Goal: Find specific page/section: Find specific page/section

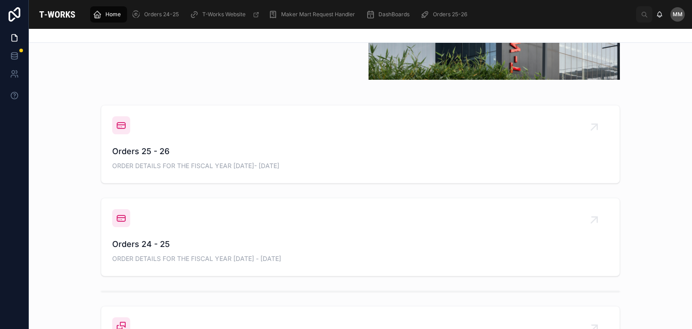
scroll to position [292, 0]
click at [258, 156] on span "Orders 25 - 26" at bounding box center [360, 152] width 497 height 13
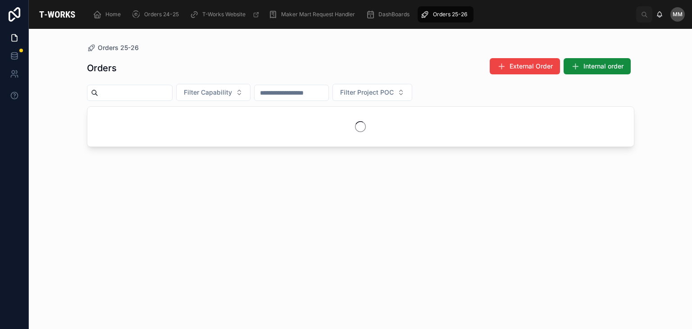
click at [258, 156] on div "Orders External Order Internal order Filter Capability Filter Project POC" at bounding box center [361, 185] width 548 height 266
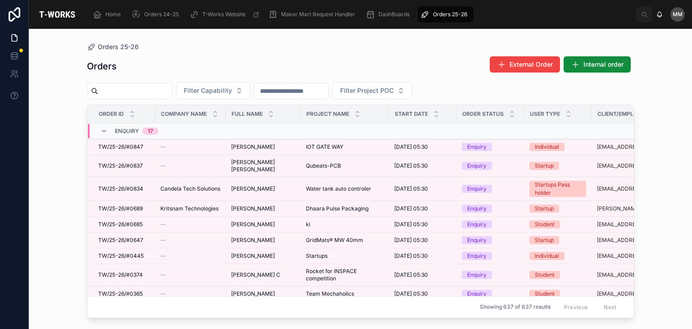
scroll to position [75, 4]
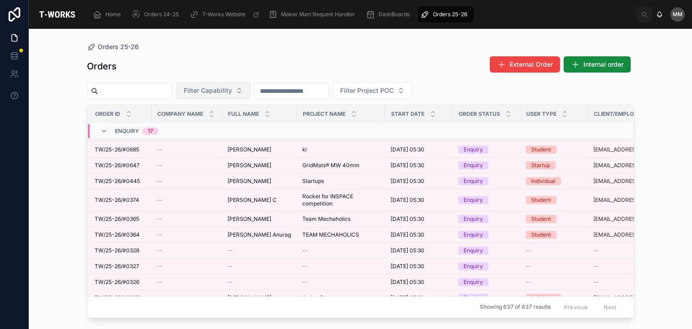
click at [232, 87] on span "Filter Capability" at bounding box center [208, 90] width 48 height 9
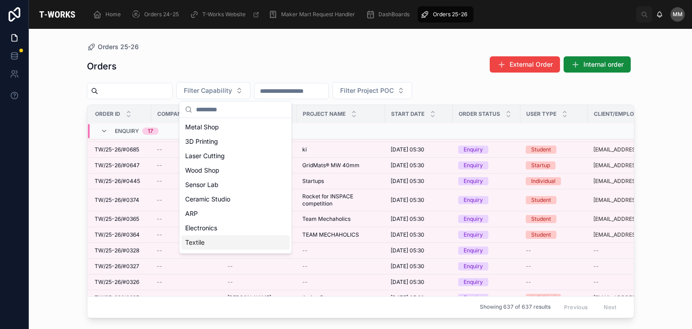
click at [216, 243] on div "Textile" at bounding box center [236, 242] width 108 height 14
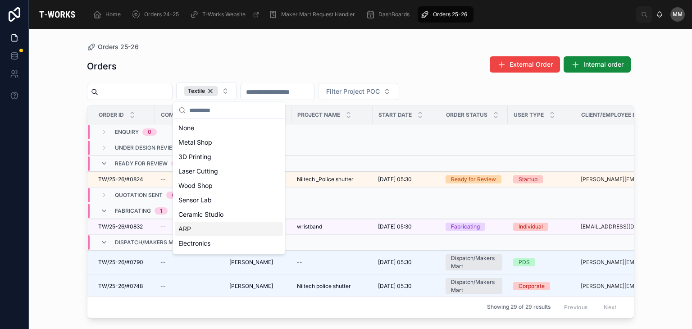
click at [173, 62] on div "Orders External Order Internal order" at bounding box center [361, 66] width 548 height 21
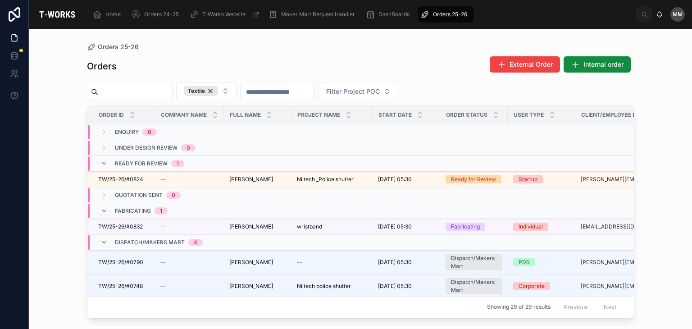
click at [195, 159] on div "Ready for Review 1" at bounding box center [142, 163] width 105 height 14
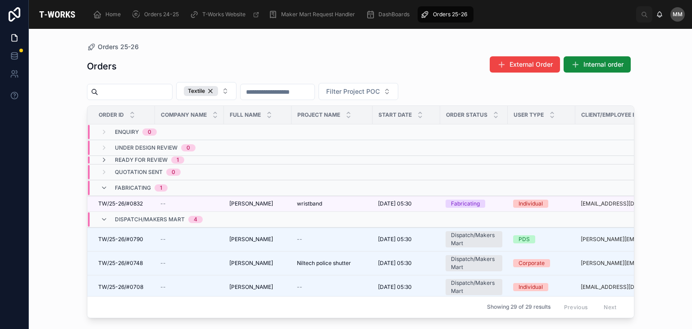
click at [183, 159] on span "1" at bounding box center [177, 159] width 13 height 7
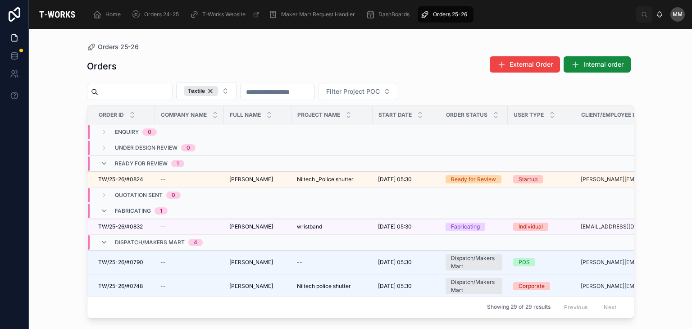
click at [168, 165] on div "Ready for Review 1" at bounding box center [149, 163] width 69 height 14
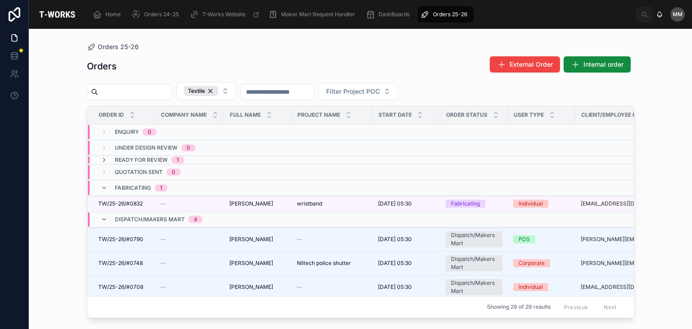
click at [148, 183] on div "Fabricating 1" at bounding box center [141, 188] width 53 height 14
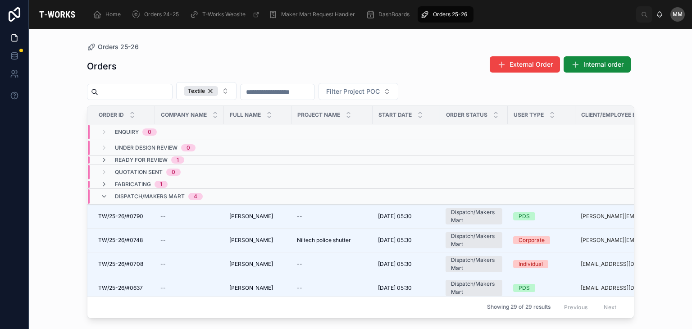
click at [148, 183] on span "Fabricating" at bounding box center [133, 184] width 36 height 7
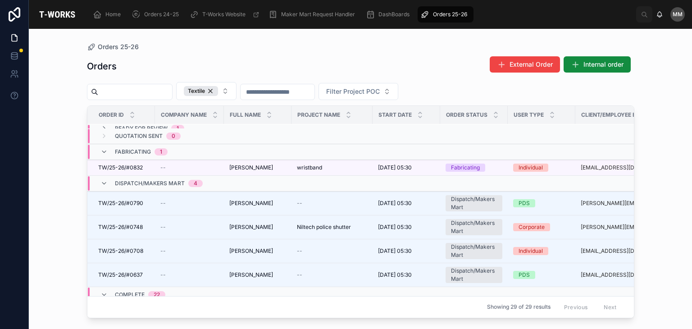
scroll to position [25, 0]
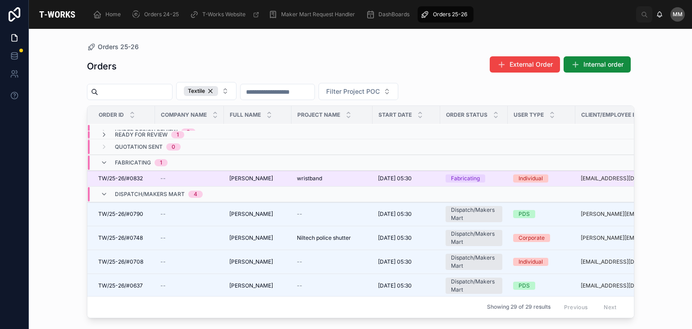
click at [159, 177] on td "--" at bounding box center [189, 179] width 69 height 16
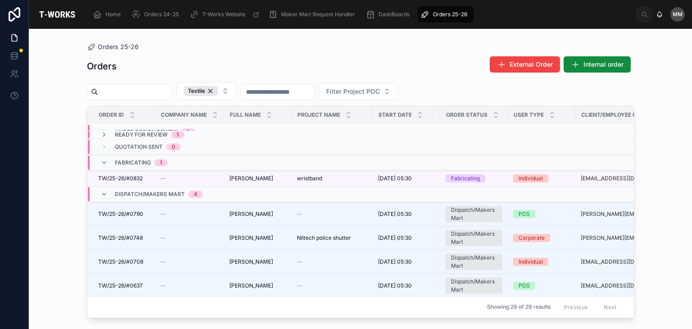
click at [153, 158] on div "Fabricating 1" at bounding box center [141, 163] width 53 height 14
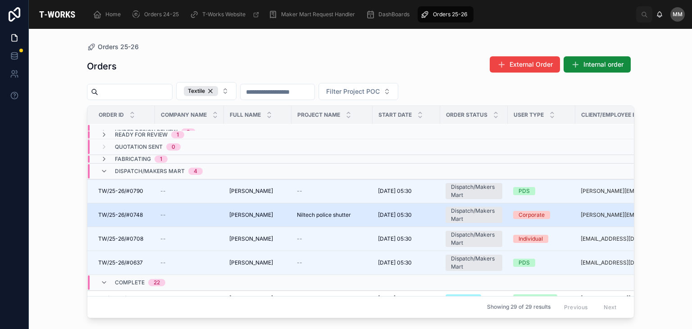
click at [226, 207] on td "[PERSON_NAME] [PERSON_NAME]" at bounding box center [258, 215] width 68 height 24
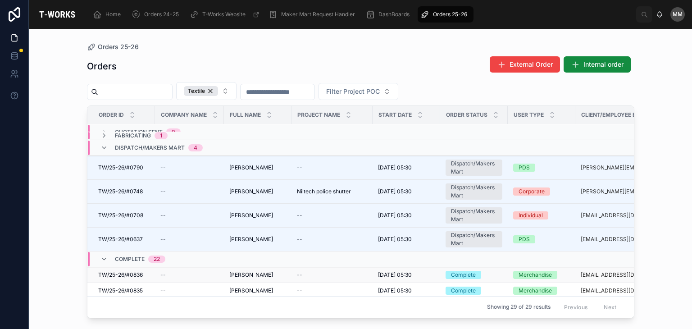
scroll to position [50, 0]
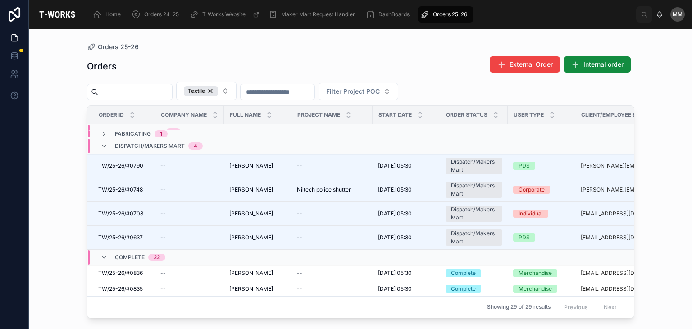
click at [55, 230] on div "Orders 25-26 Orders External Order Internal order Textile Filter Project POC Or…" at bounding box center [360, 179] width 663 height 300
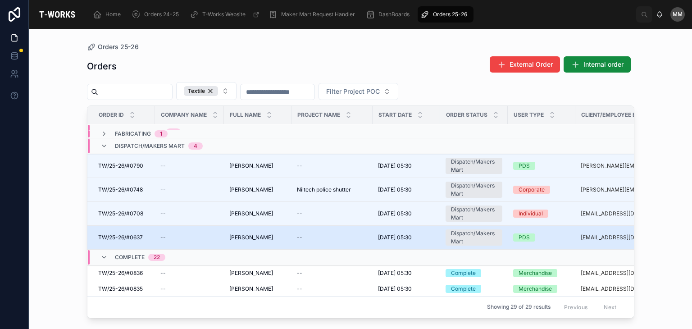
scroll to position [78, 0]
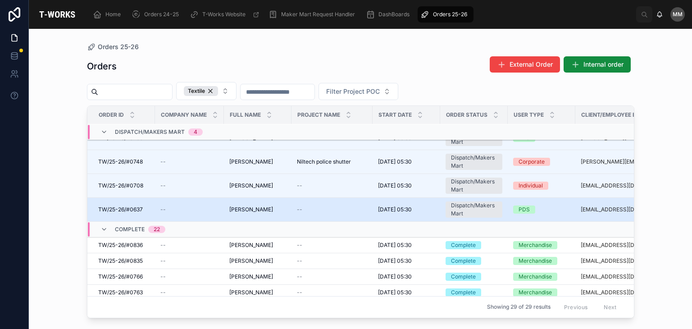
click at [309, 238] on td "--" at bounding box center [332, 246] width 81 height 16
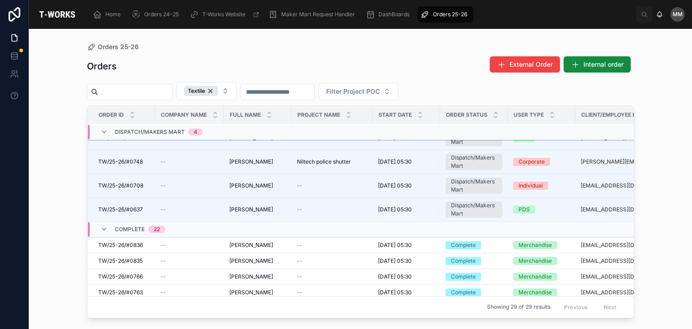
click at [309, 238] on td "--" at bounding box center [332, 246] width 81 height 16
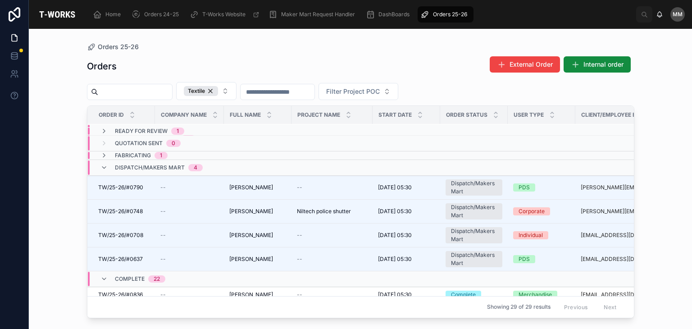
scroll to position [30, 0]
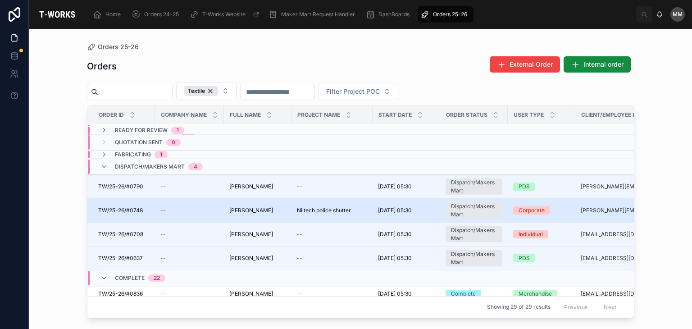
click at [313, 213] on span "Niltech police shutter" at bounding box center [324, 210] width 54 height 7
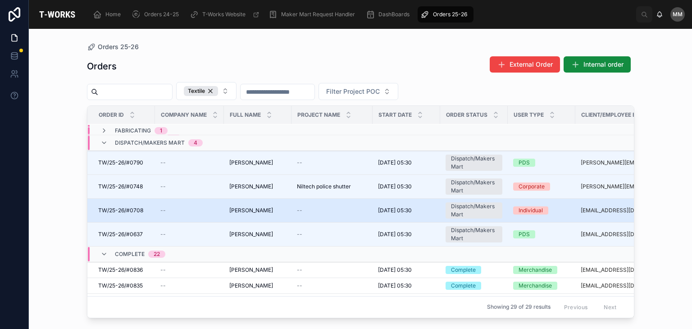
scroll to position [54, 0]
click at [188, 263] on td "--" at bounding box center [189, 270] width 69 height 16
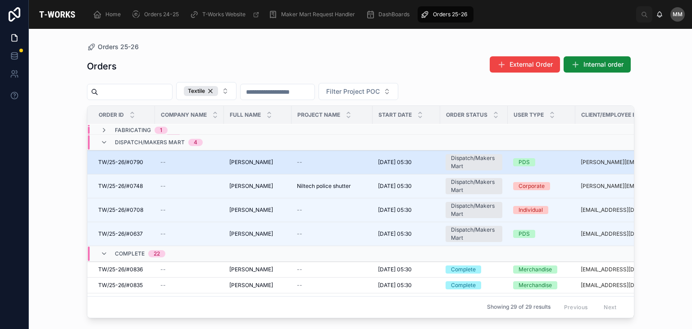
click at [141, 170] on td "TW/25-26/#0790 TW/25-26/#0790" at bounding box center [121, 163] width 68 height 24
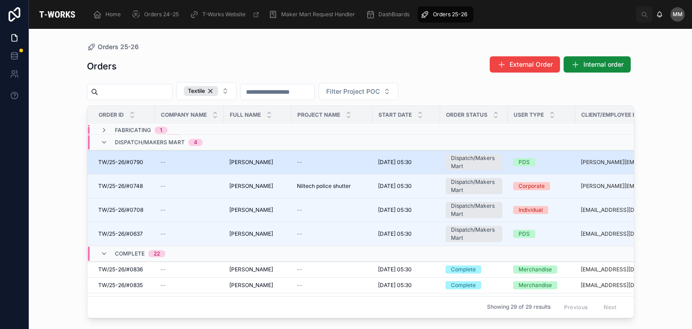
click at [141, 170] on td "TW/25-26/#0790 TW/25-26/#0790" at bounding box center [121, 163] width 68 height 24
click at [139, 165] on td "TW/25-26/#0790 TW/25-26/#0790" at bounding box center [121, 163] width 68 height 24
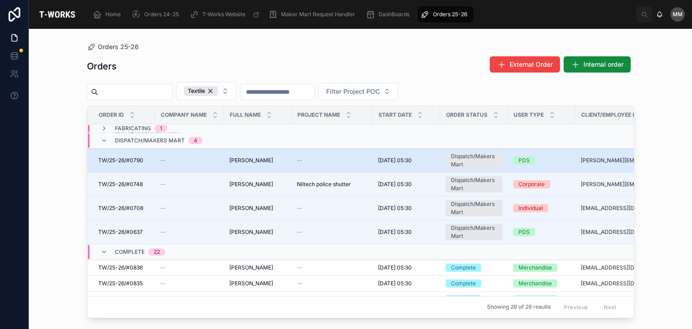
scroll to position [45, 0]
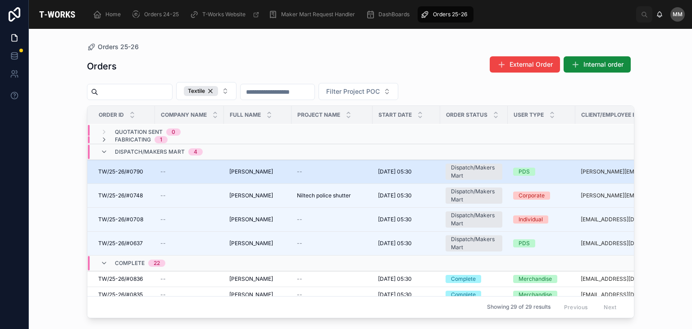
click at [137, 175] on td "TW/25-26/#0790 TW/25-26/#0790" at bounding box center [121, 172] width 68 height 24
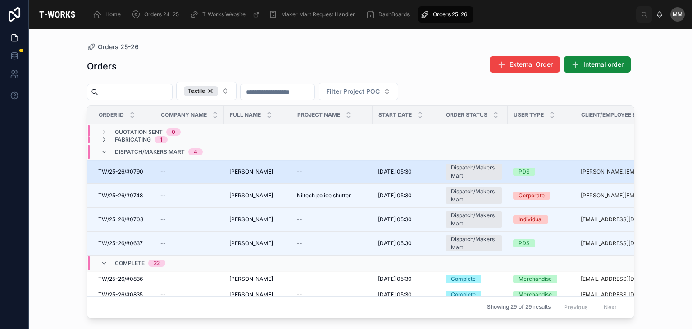
click at [137, 175] on td "TW/25-26/#0790 TW/25-26/#0790" at bounding box center [121, 172] width 68 height 24
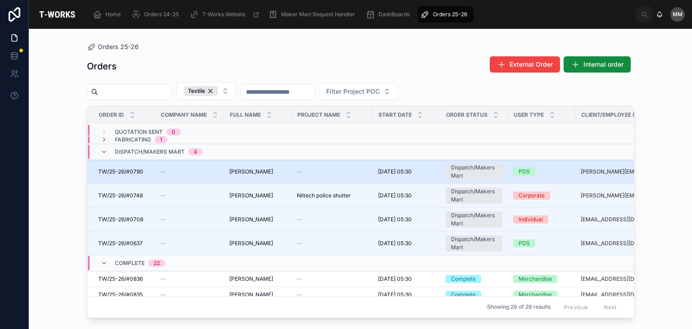
click at [137, 175] on td "TW/25-26/#0790 TW/25-26/#0790" at bounding box center [121, 172] width 68 height 24
click at [136, 179] on td "TW/25-26/#0790 TW/25-26/#0790" at bounding box center [121, 172] width 68 height 24
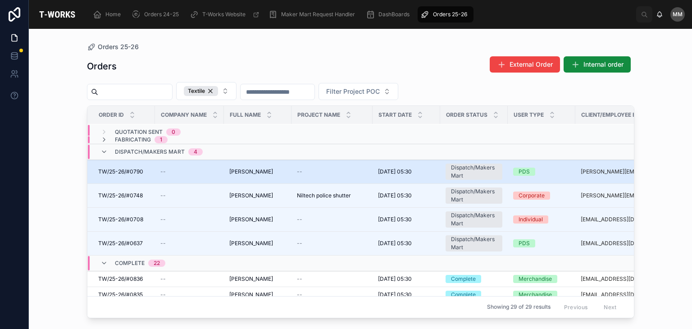
click at [136, 179] on td "TW/25-26/#0790 TW/25-26/#0790" at bounding box center [121, 172] width 68 height 24
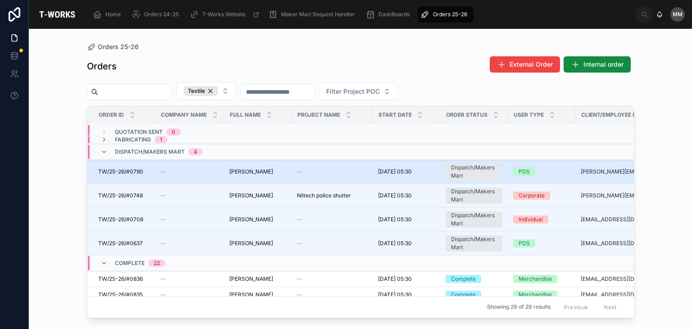
drag, startPoint x: 136, startPoint y: 179, endPoint x: 133, endPoint y: 167, distance: 12.6
click at [133, 167] on td "TW/25-26/#0790 TW/25-26/#0790" at bounding box center [121, 172] width 68 height 24
click at [133, 168] on span "TW/25-26/#0790" at bounding box center [120, 171] width 45 height 7
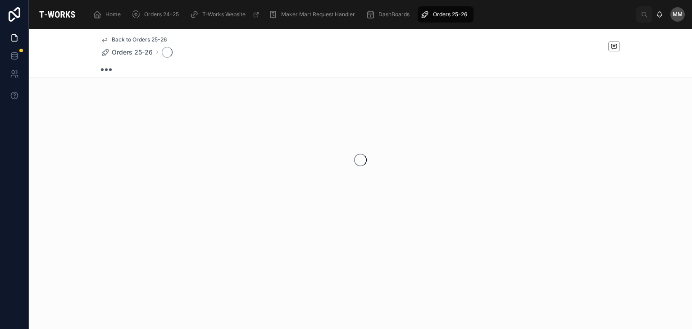
click at [133, 167] on div at bounding box center [360, 160] width 663 height 142
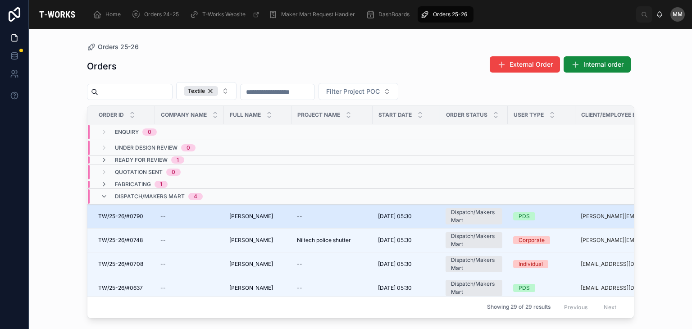
click at [137, 219] on span "TW/25-26/#0790" at bounding box center [120, 216] width 45 height 7
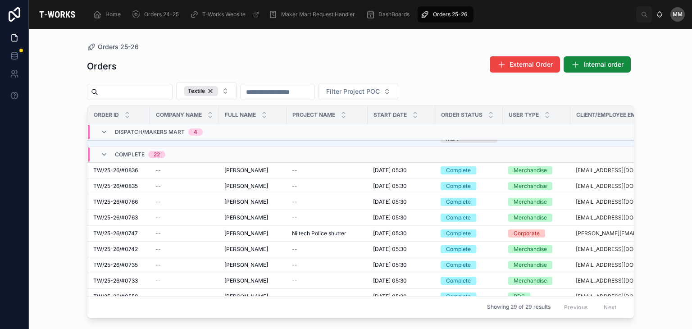
scroll to position [0, 23]
